Goal: Task Accomplishment & Management: Use online tool/utility

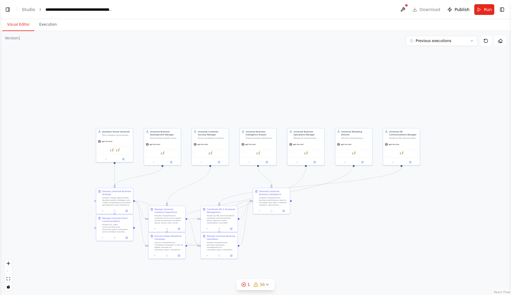
scroll to position [16997, 0]
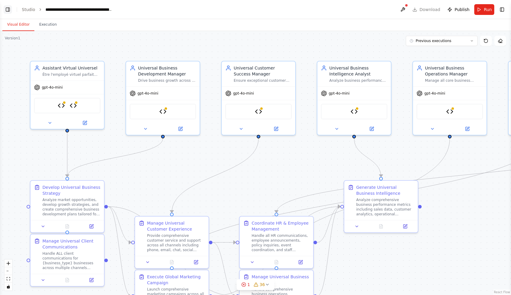
click at [12, 8] on button "Toggle Left Sidebar" at bounding box center [8, 9] width 8 height 8
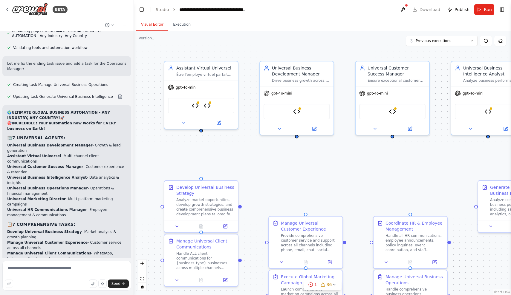
scroll to position [16997, 0]
click at [407, 6] on div at bounding box center [406, 6] width 4 height 4
click at [405, 10] on button at bounding box center [403, 9] width 10 height 11
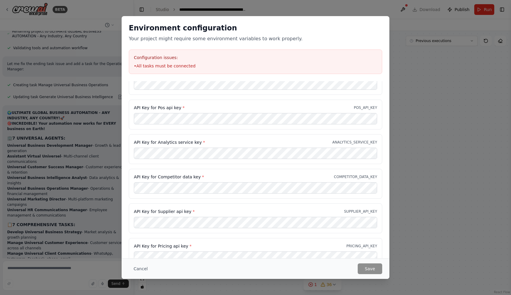
scroll to position [1285, 0]
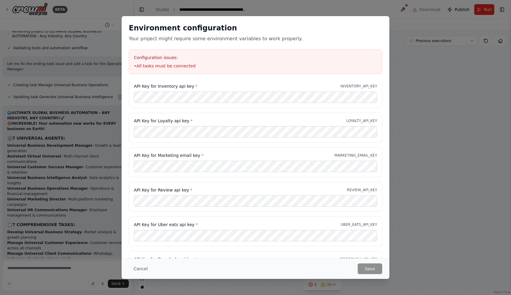
click at [436, 142] on div "Environment configuration Your project might require some environment variables…" at bounding box center [255, 147] width 511 height 295
click at [139, 268] on button "Cancel" at bounding box center [141, 269] width 24 height 11
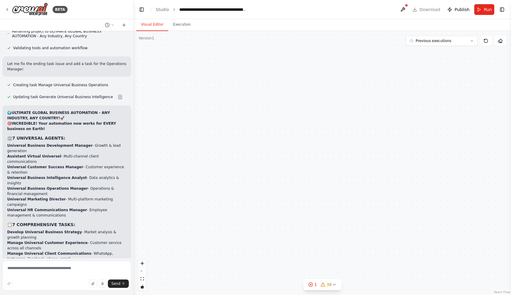
scroll to position [0, 0]
click at [40, 265] on textarea at bounding box center [66, 276] width 129 height 30
type textarea "**********"
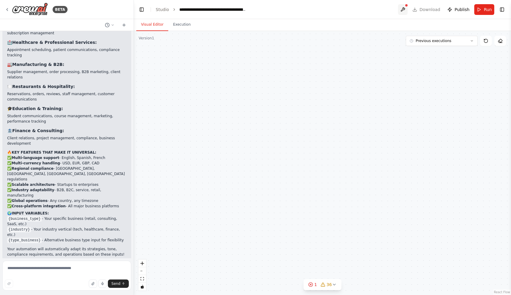
click at [403, 11] on button at bounding box center [403, 9] width 10 height 11
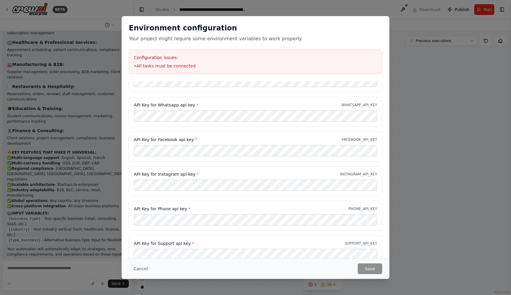
scroll to position [2025, 0]
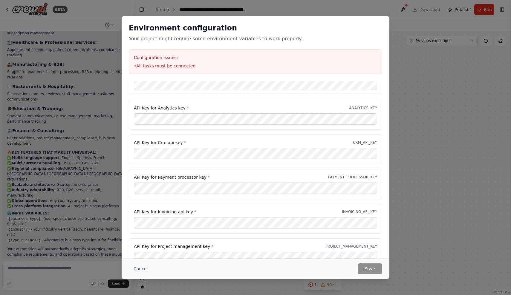
click at [510, 53] on div "Environment configuration Your project might require some environment variables…" at bounding box center [255, 147] width 511 height 295
drag, startPoint x: 186, startPoint y: 261, endPoint x: 141, endPoint y: 270, distance: 46.3
click at [141, 270] on div "Cancel Save" at bounding box center [256, 269] width 268 height 21
click at [141, 270] on button "Cancel" at bounding box center [141, 269] width 24 height 11
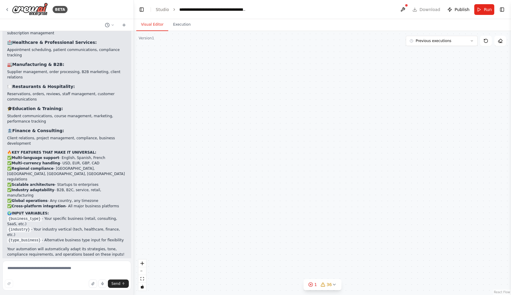
scroll to position [0, 0]
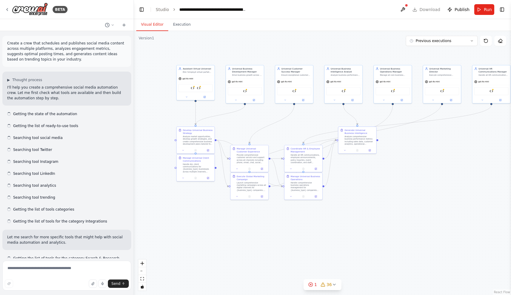
scroll to position [17387, 0]
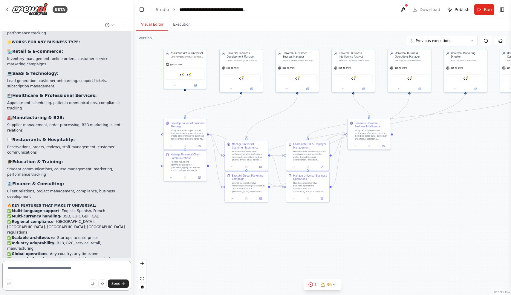
click at [27, 271] on textarea at bounding box center [66, 276] width 129 height 30
type textarea "**********"
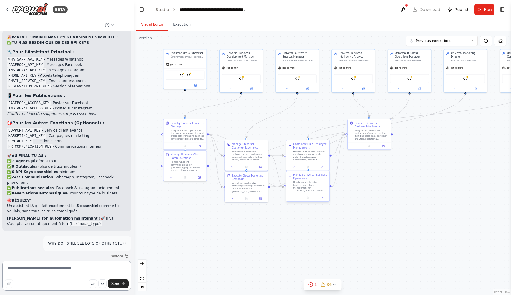
scroll to position [17877, 0]
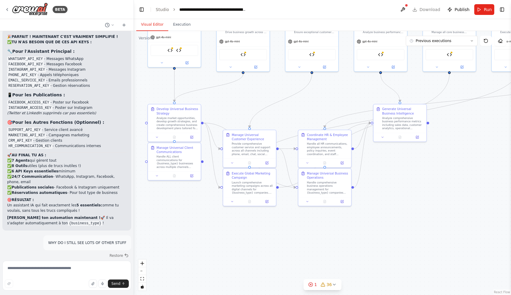
click at [279, 2] on header "**********" at bounding box center [322, 9] width 377 height 19
